Goal: Transaction & Acquisition: Purchase product/service

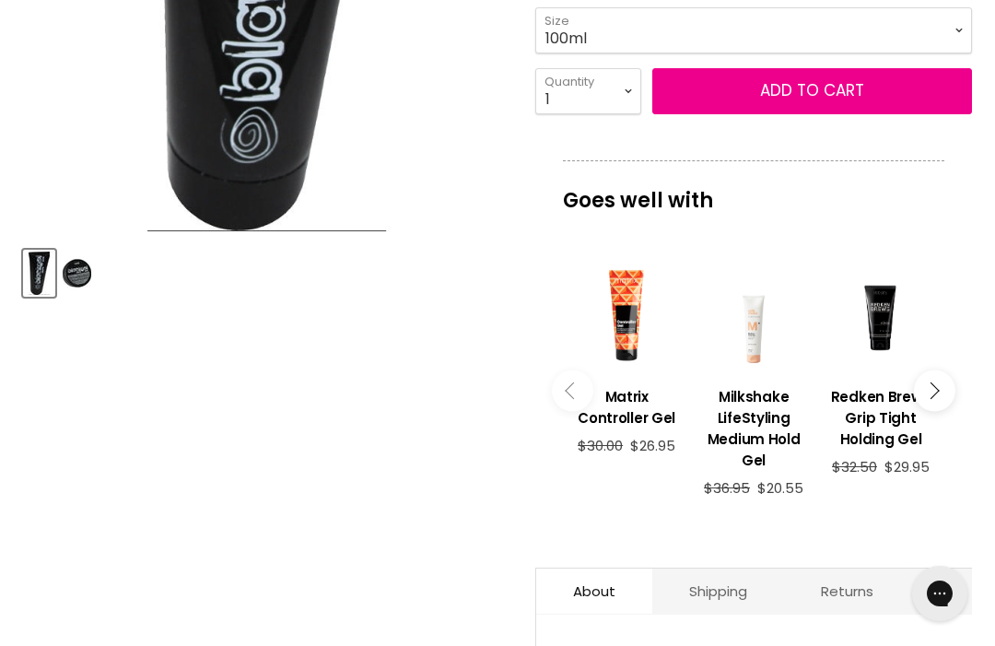
scroll to position [532, 0]
click at [90, 284] on img "Product thumbnails" at bounding box center [77, 273] width 29 height 43
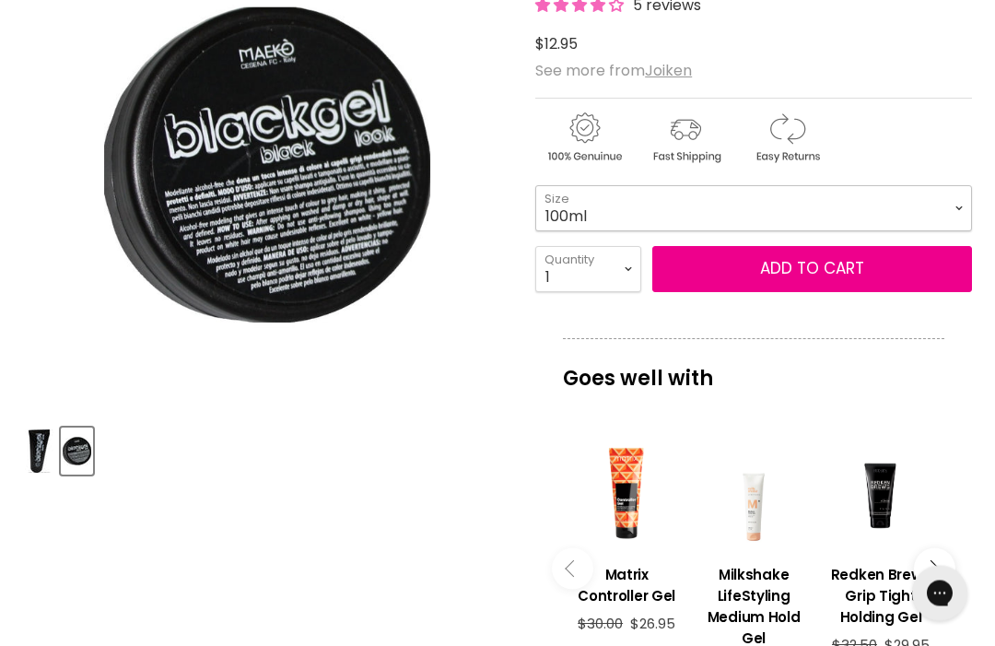
click at [943, 200] on select "100ml 300ml" at bounding box center [753, 209] width 437 height 46
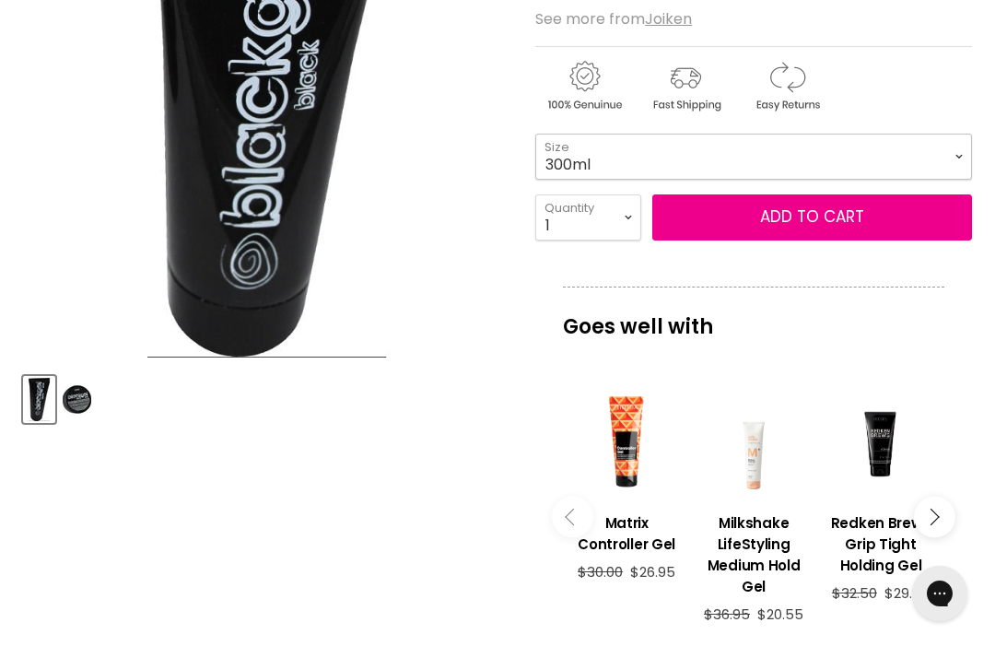
scroll to position [382, 0]
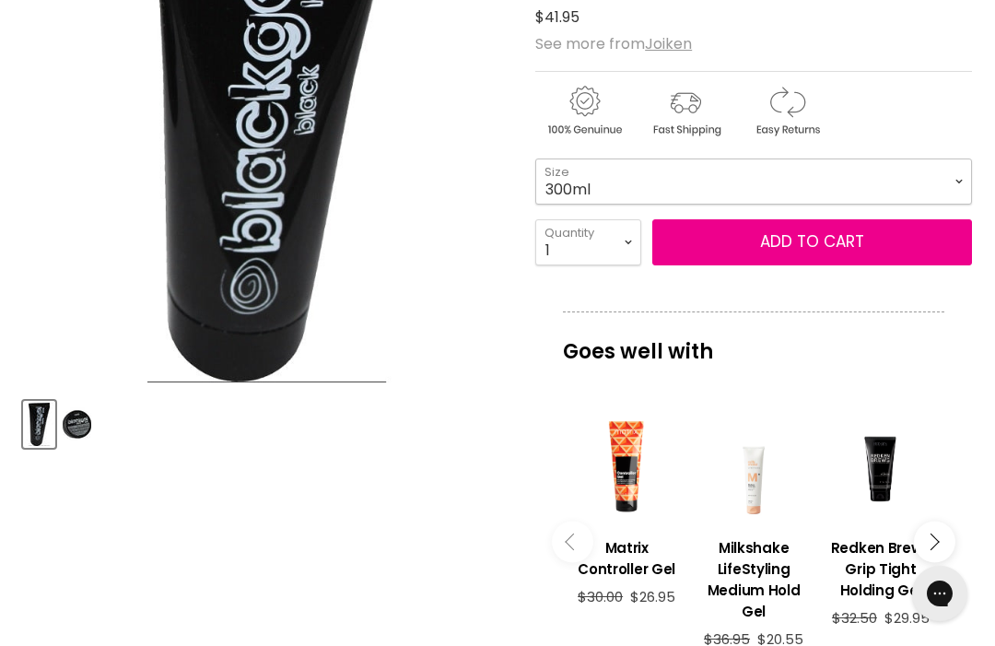
click at [930, 181] on select "100ml 300ml" at bounding box center [753, 181] width 437 height 46
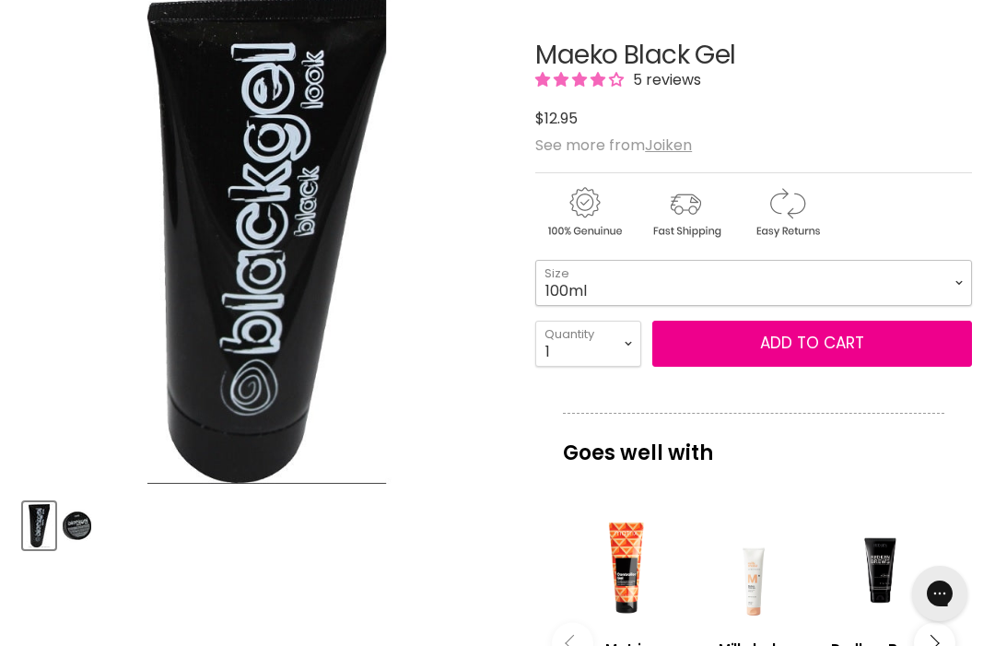
scroll to position [280, 0]
click at [882, 277] on select "100ml 300ml" at bounding box center [753, 284] width 437 height 46
select select "300ml"
click at [620, 335] on select "1 2 3 4 5 6 7 8 9 10+" at bounding box center [588, 344] width 106 height 46
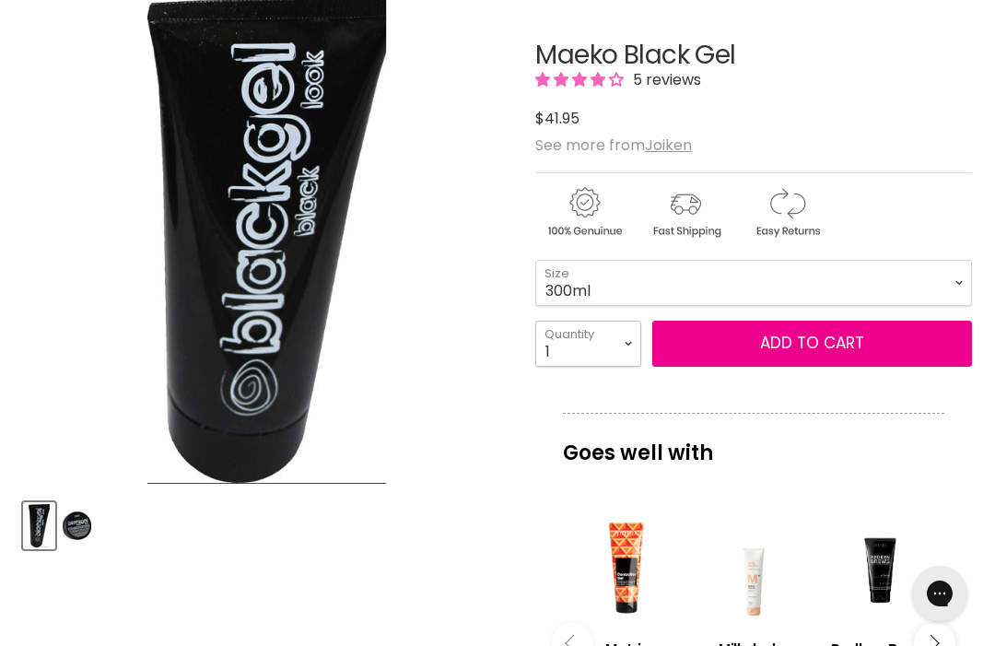
select select "2"
type input "2"
click at [861, 344] on button "Add to cart" at bounding box center [812, 344] width 320 height 46
click at [833, 341] on button "Add to cart" at bounding box center [812, 344] width 320 height 46
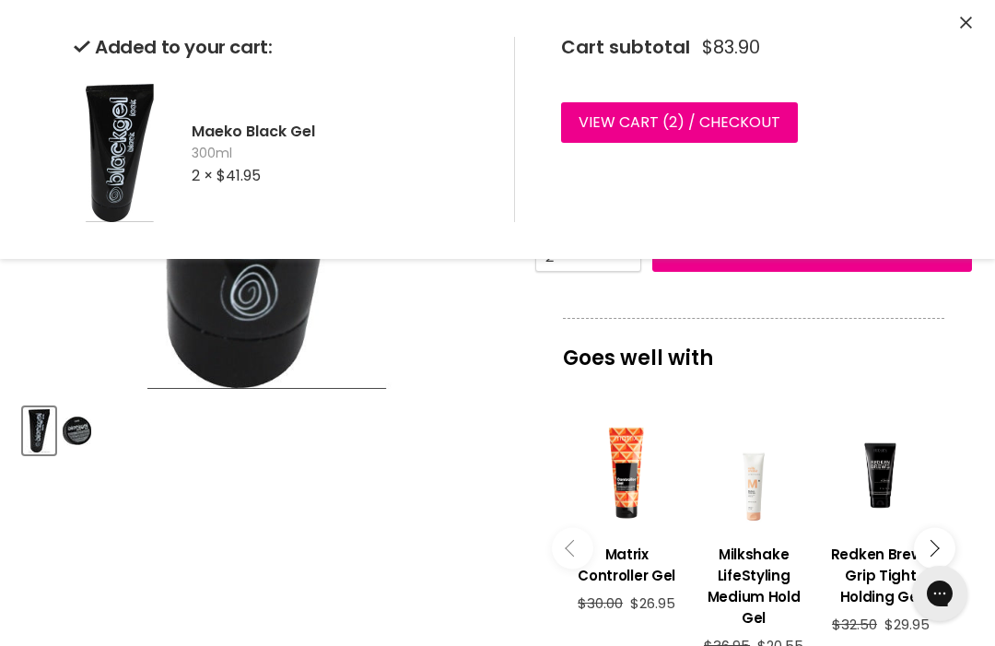
scroll to position [381, 0]
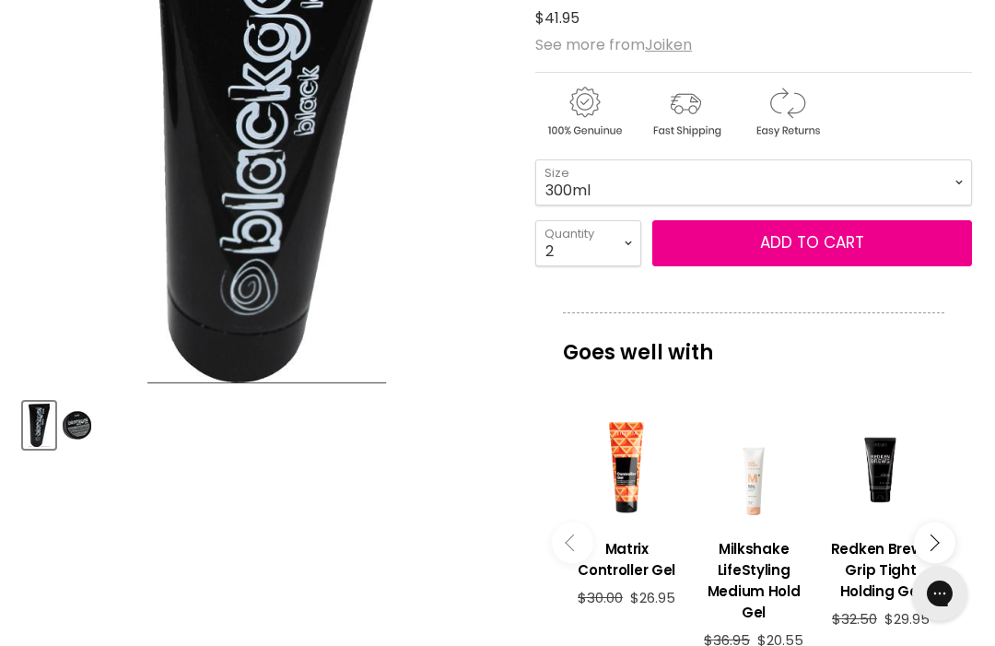
click at [81, 421] on img "Product thumbnails" at bounding box center [77, 424] width 29 height 43
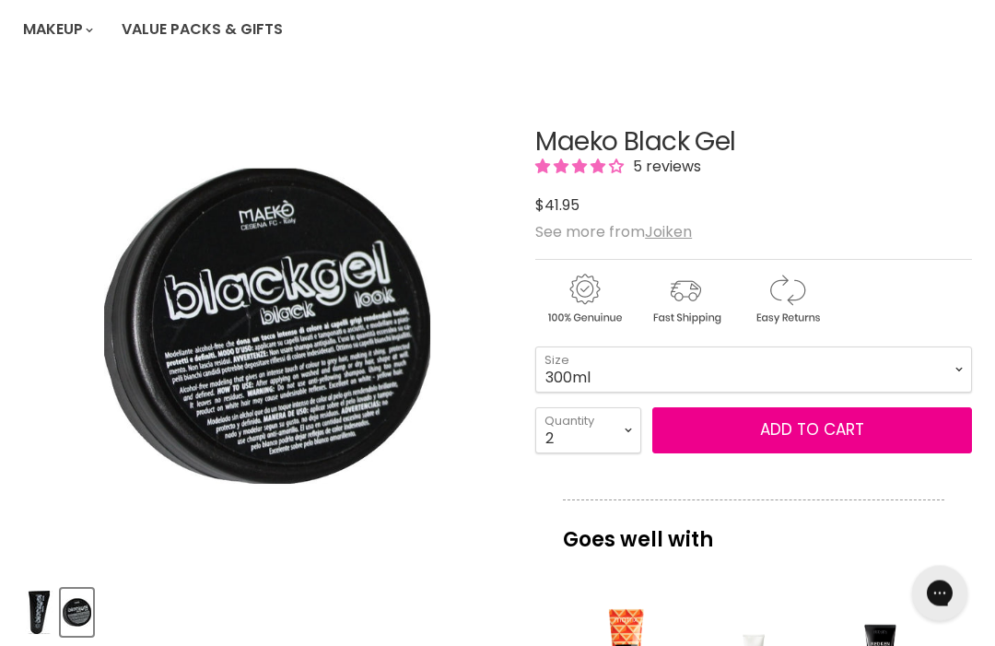
scroll to position [193, 0]
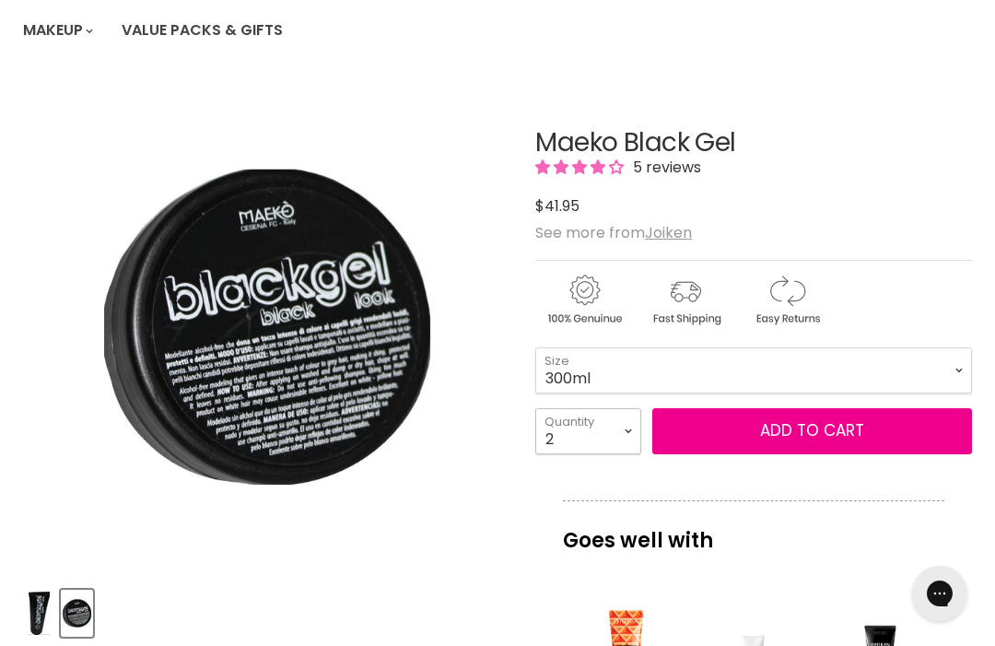
click at [625, 435] on select "1 2 3 4 5 6 7 8 9 10+" at bounding box center [588, 431] width 106 height 46
select select "3"
type input "3"
click at [885, 436] on button "Add to cart" at bounding box center [812, 431] width 320 height 46
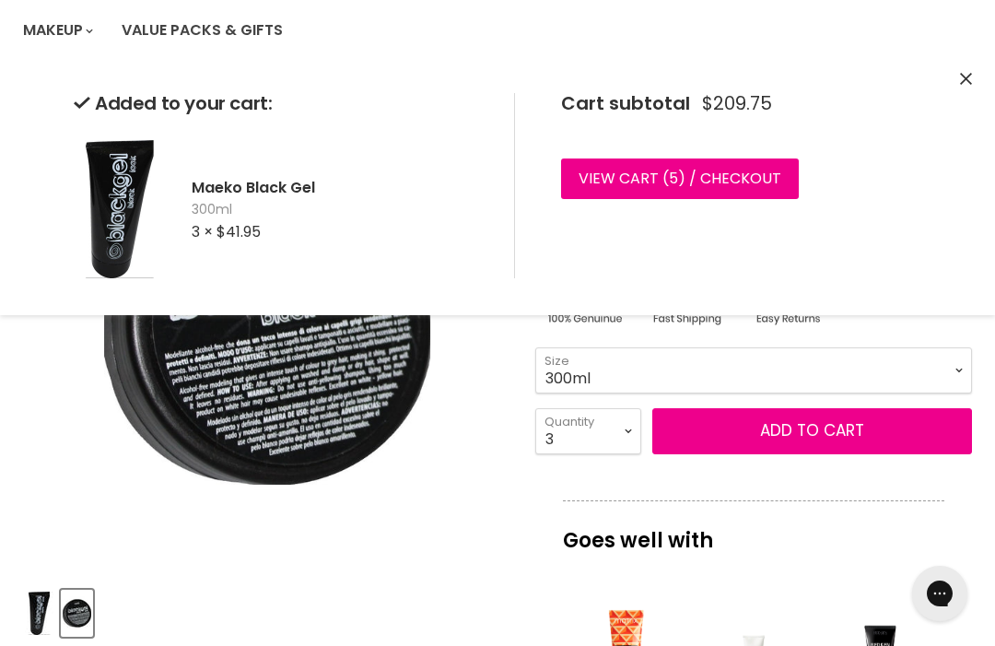
click at [764, 177] on link "View cart ( 5 ) / Checkout" at bounding box center [680, 178] width 238 height 41
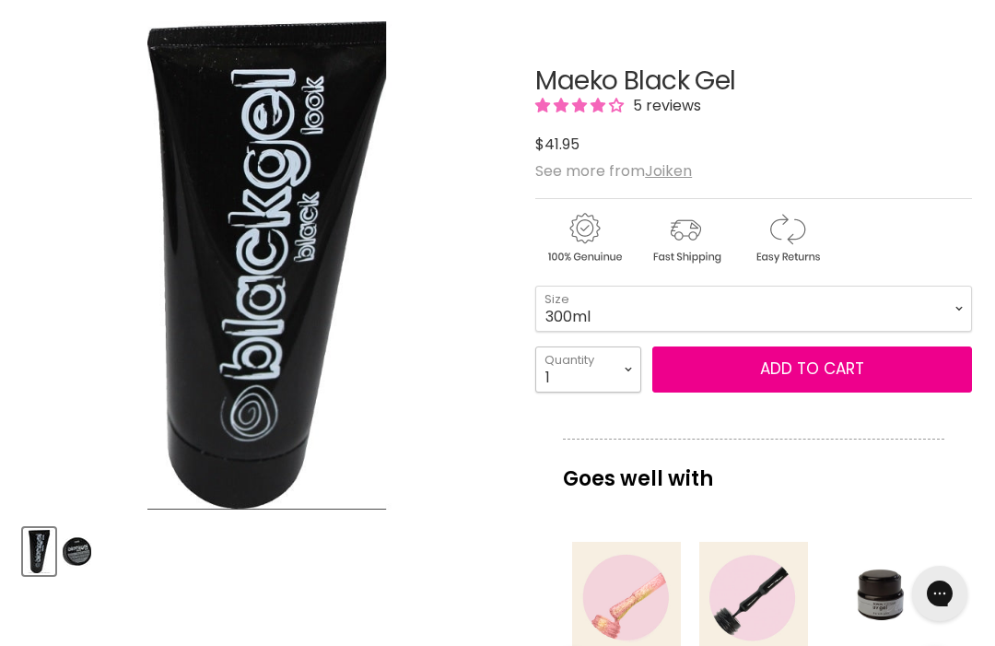
click at [618, 372] on select "1 2 3 4 5 6 7 8 9 10+" at bounding box center [588, 369] width 106 height 46
select select "3"
type input "3"
click at [862, 369] on span "Add to cart" at bounding box center [812, 368] width 104 height 22
click at [865, 373] on button "Add to cart" at bounding box center [812, 369] width 320 height 46
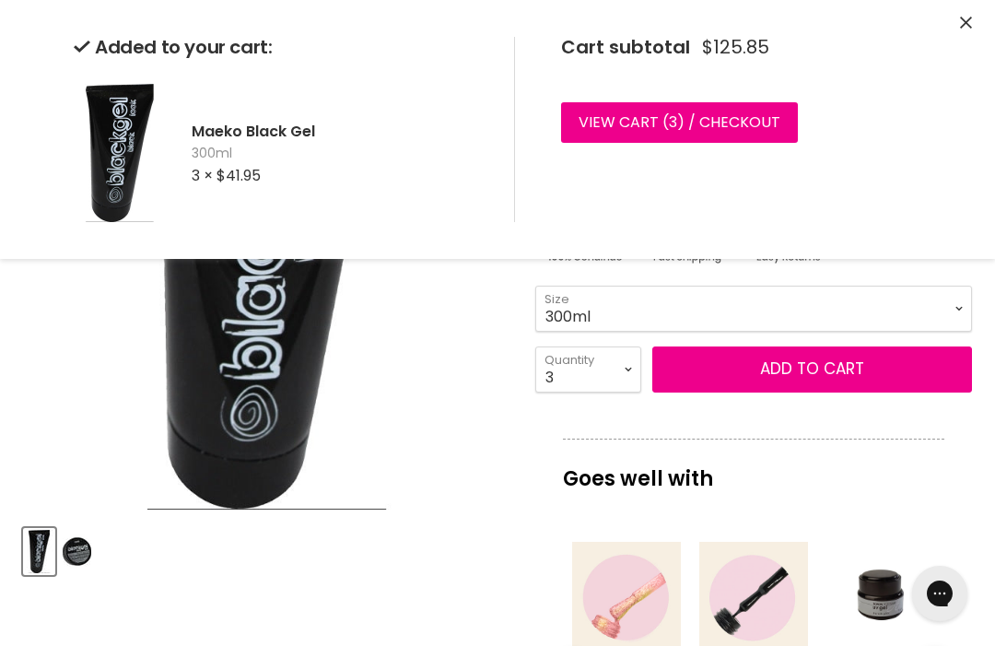
click at [732, 130] on link "View cart ( 3 ) / Checkout" at bounding box center [679, 122] width 237 height 41
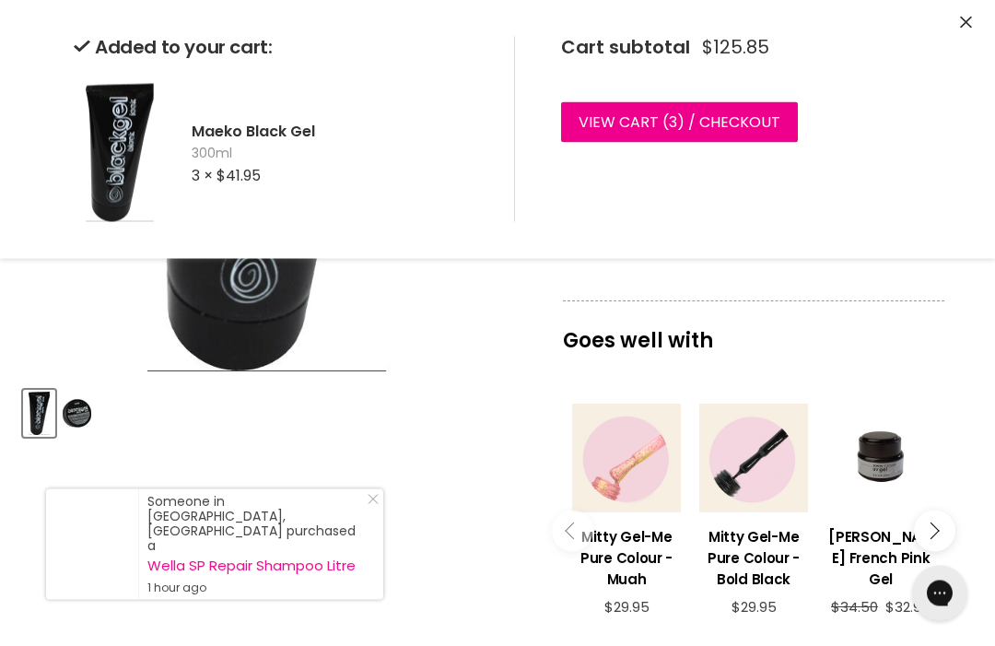
scroll to position [394, 0]
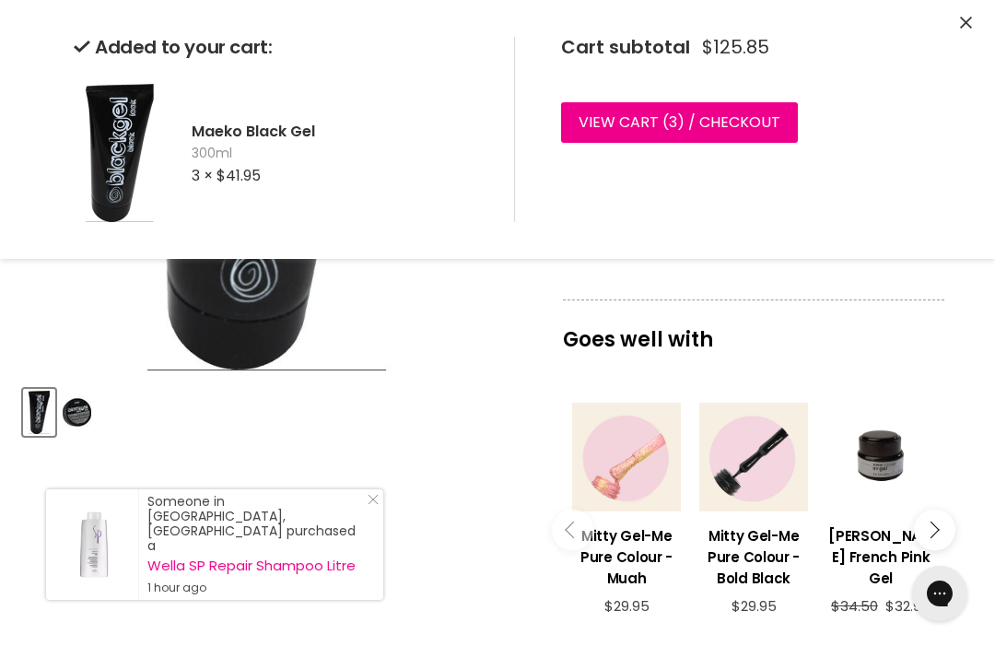
click at [969, 29] on button "Close" at bounding box center [966, 23] width 12 height 19
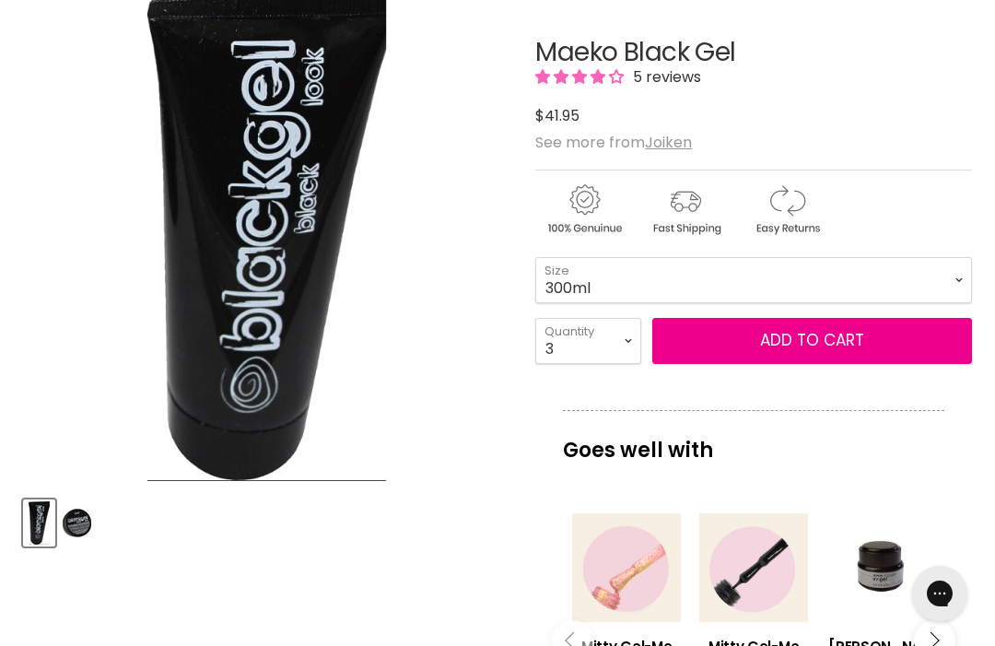
scroll to position [248, 0]
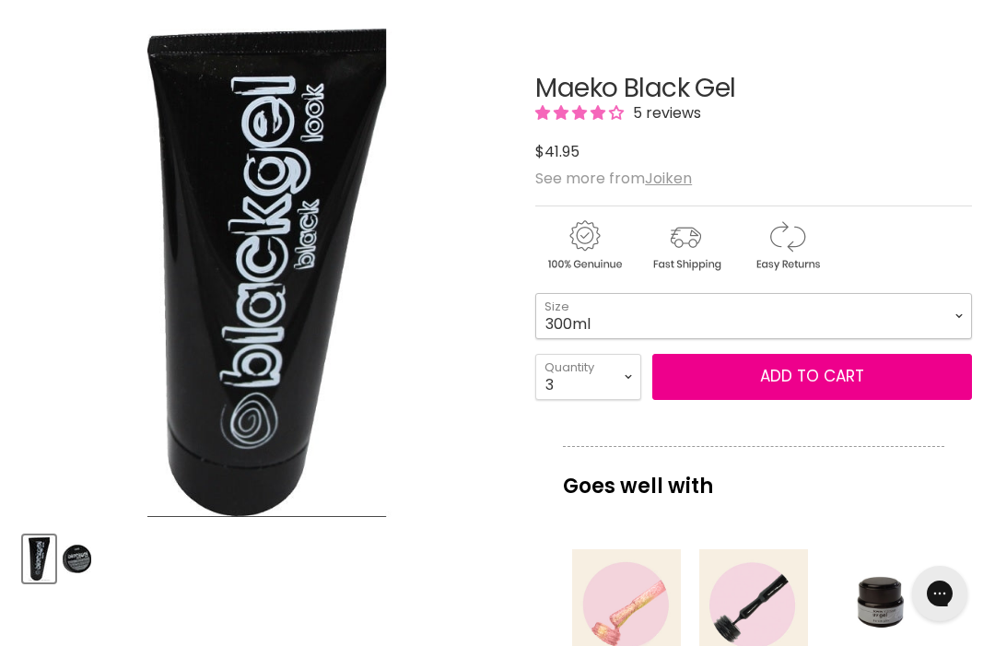
click at [952, 321] on select "100ml 300ml" at bounding box center [753, 316] width 437 height 46
select select "100ml"
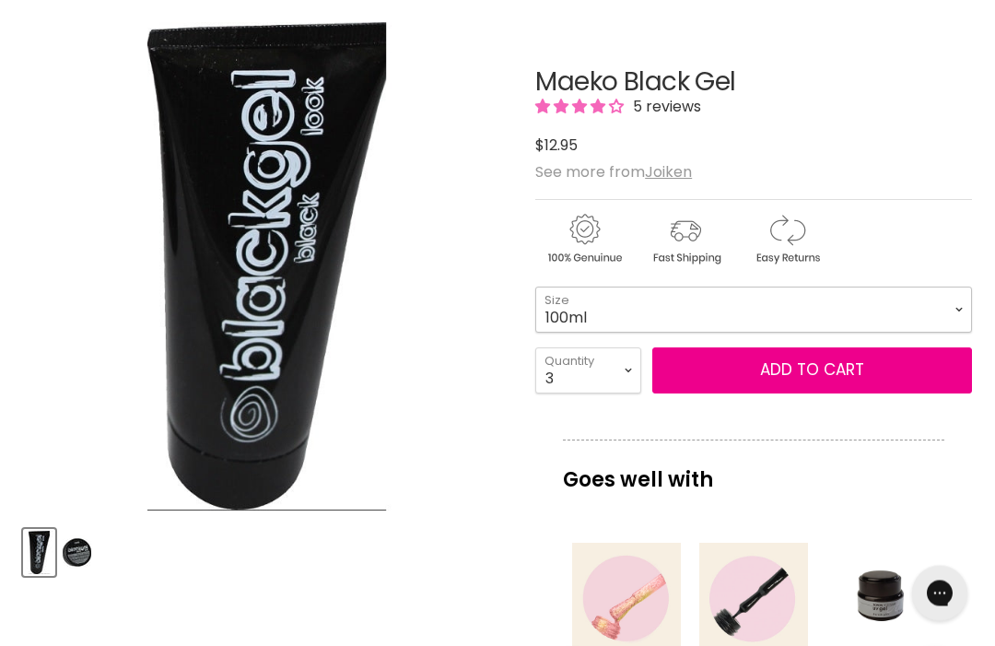
scroll to position [254, 0]
click at [623, 364] on select "1 2 3 4 5 6 7 8 9 10+" at bounding box center [588, 370] width 106 height 46
select select "1"
type input "1"
click at [827, 372] on button "Add to cart" at bounding box center [812, 370] width 320 height 46
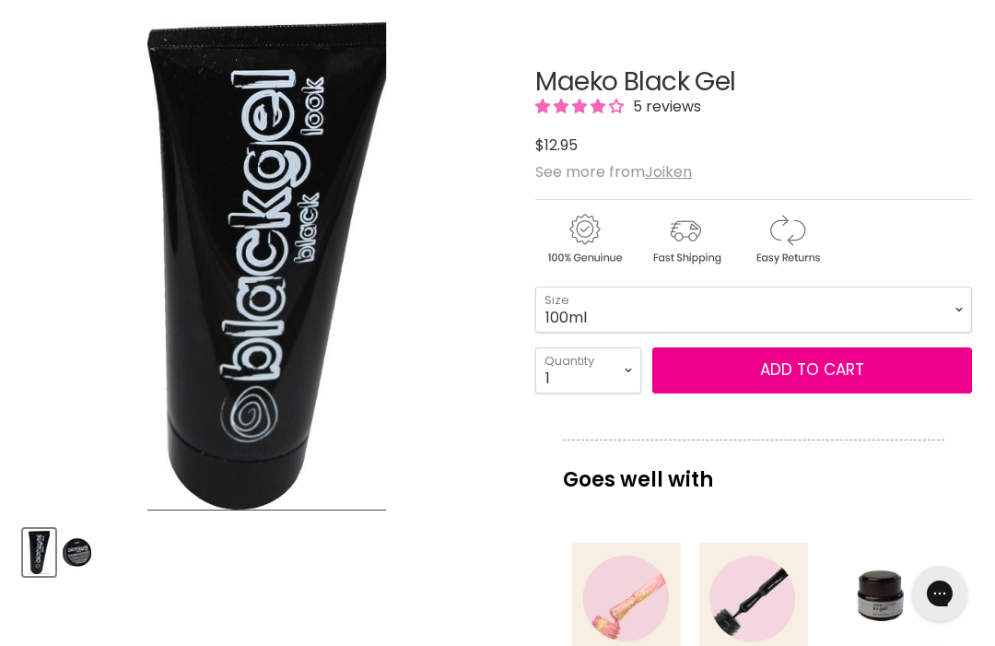
click at [625, 371] on select "1 2 3 4 5 6 7 8 9 10+" at bounding box center [588, 370] width 106 height 46
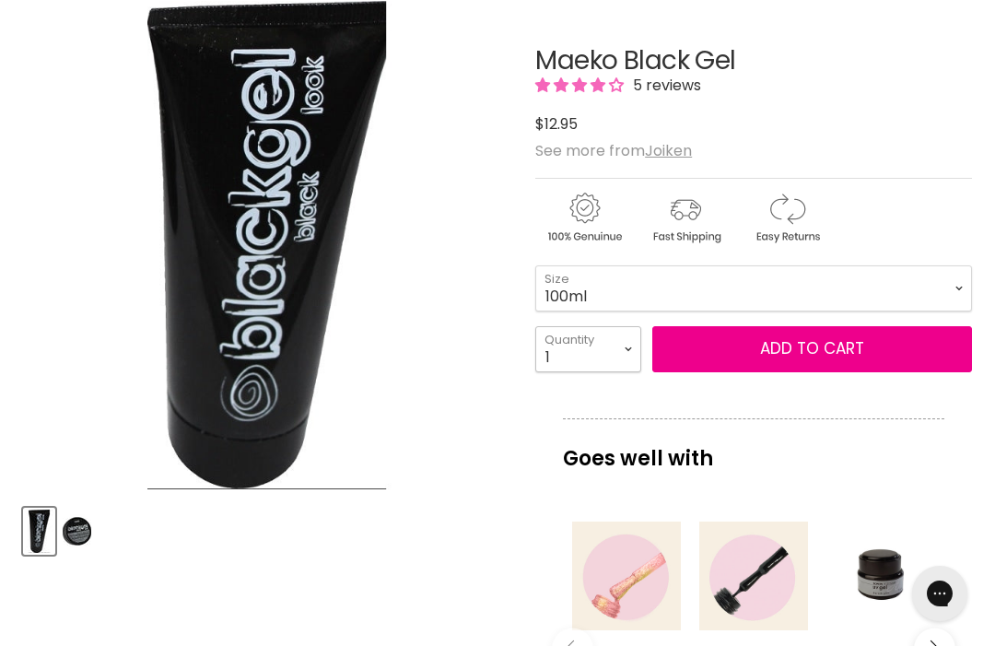
click at [618, 344] on select "1 2 3 4 5 6 7 8 9 10+" at bounding box center [588, 349] width 106 height 46
select select "2"
type input "2"
click at [831, 352] on button "Add to cart" at bounding box center [812, 349] width 320 height 46
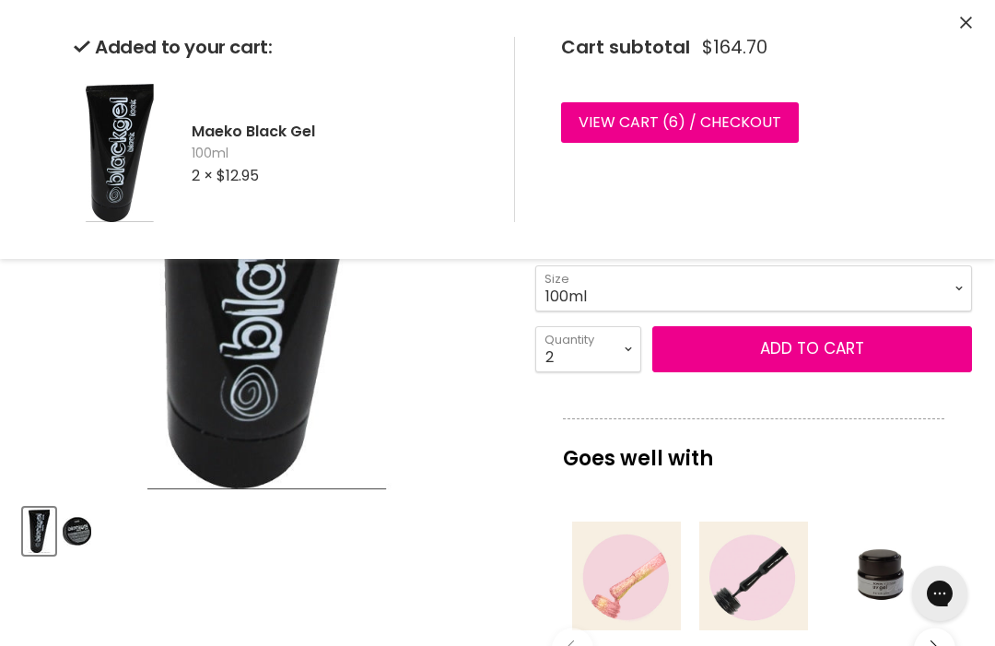
click at [744, 130] on link "View cart ( 6 ) / Checkout" at bounding box center [680, 122] width 238 height 41
